Goal: Use online tool/utility

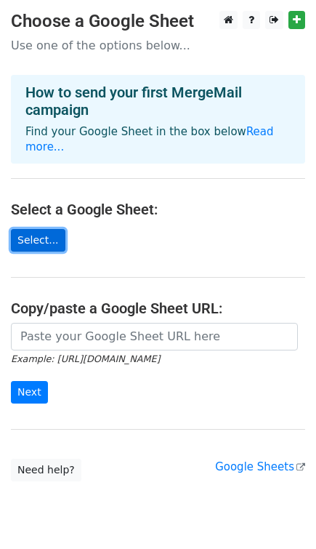
click at [48, 229] on link "Select..." at bounding box center [38, 240] width 55 height 23
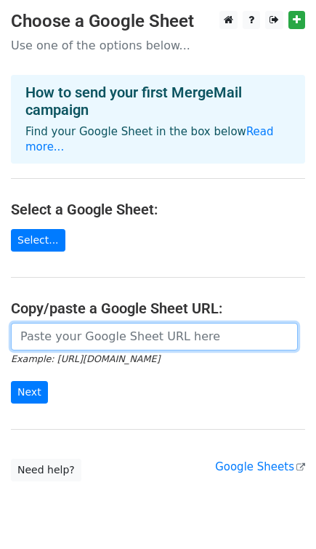
click at [70, 323] on input "url" at bounding box center [154, 337] width 287 height 28
paste input "https://docs.google.com/spreadsheets/d/1-obxdl3vkzXWmLikgJBwgl8ZNVM-zFin/edit?g…"
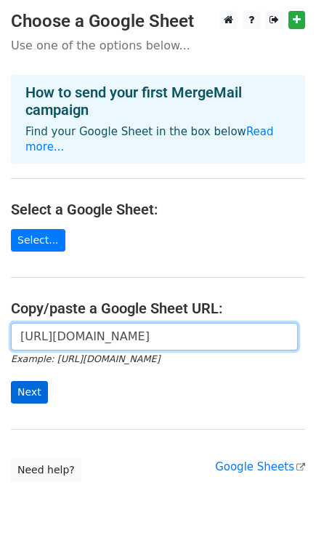
type input "https://docs.google.com/spreadsheets/d/1-obxdl3vkzXWmLikgJBwgl8ZNVM-zFin/edit?g…"
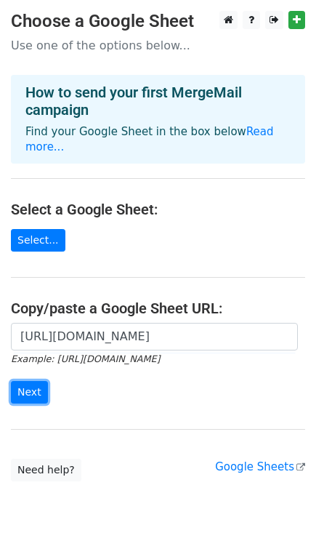
drag, startPoint x: 29, startPoint y: 381, endPoint x: 65, endPoint y: 388, distance: 36.3
click at [29, 381] on input "Next" at bounding box center [29, 392] width 37 height 23
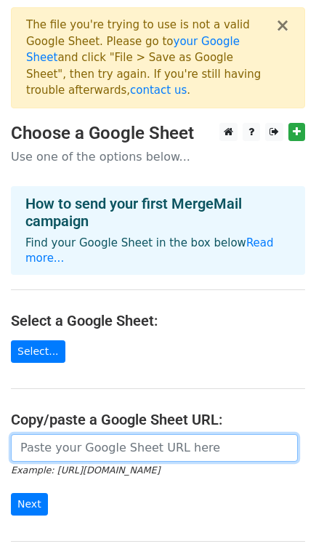
click at [82, 434] on input "url" at bounding box center [154, 448] width 287 height 28
paste input "[URL][DOMAIN_NAME]"
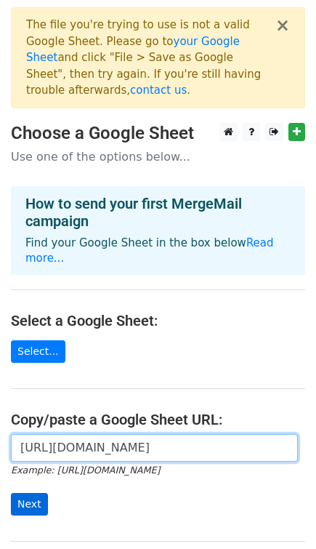
type input "[URL][DOMAIN_NAME]"
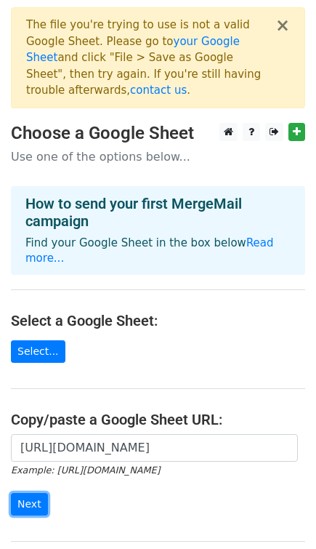
drag, startPoint x: 25, startPoint y: 463, endPoint x: 73, endPoint y: 461, distance: 48.0
click at [25, 493] on input "Next" at bounding box center [29, 504] width 37 height 23
